Goal: Transaction & Acquisition: Obtain resource

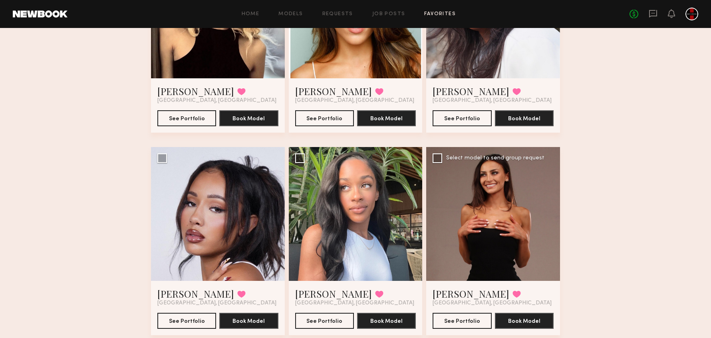
scroll to position [1476, 0]
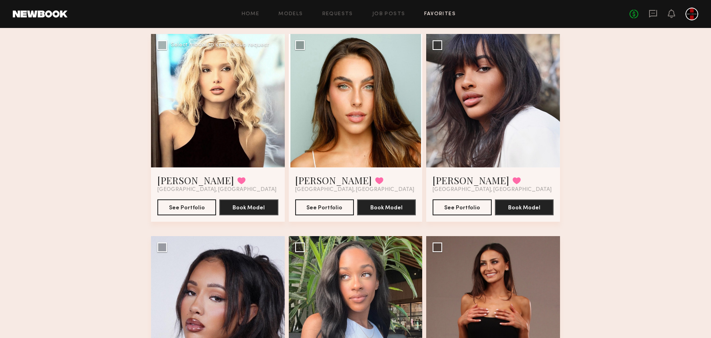
click at [218, 108] on div at bounding box center [218, 101] width 134 height 134
click at [196, 206] on button "See Portfolio" at bounding box center [186, 207] width 59 height 16
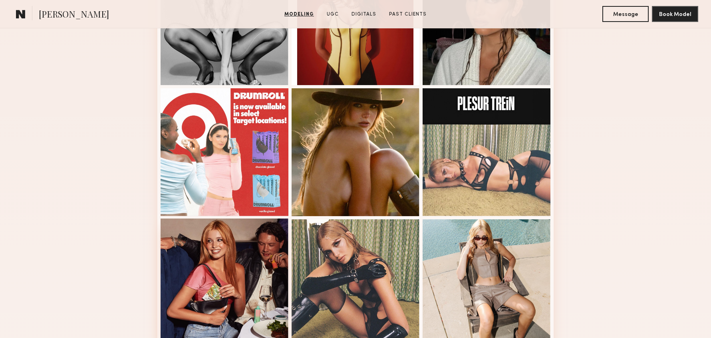
scroll to position [483, 0]
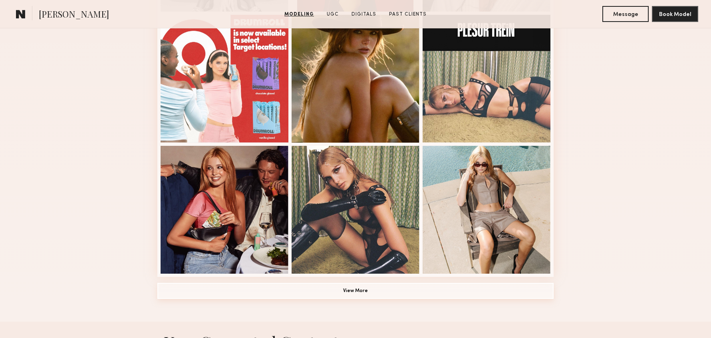
click at [364, 294] on button "View More" at bounding box center [355, 291] width 396 height 16
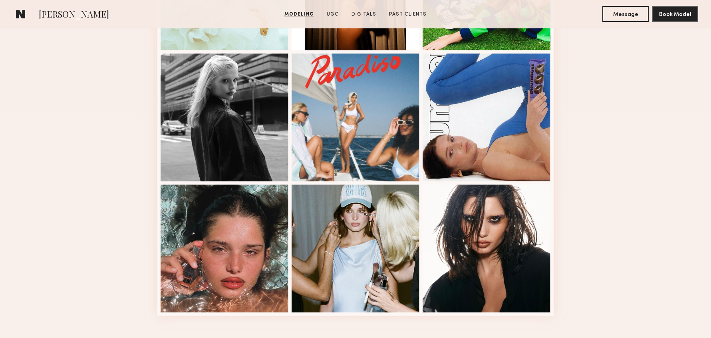
scroll to position [1081, 0]
